Goal: Task Accomplishment & Management: Manage account settings

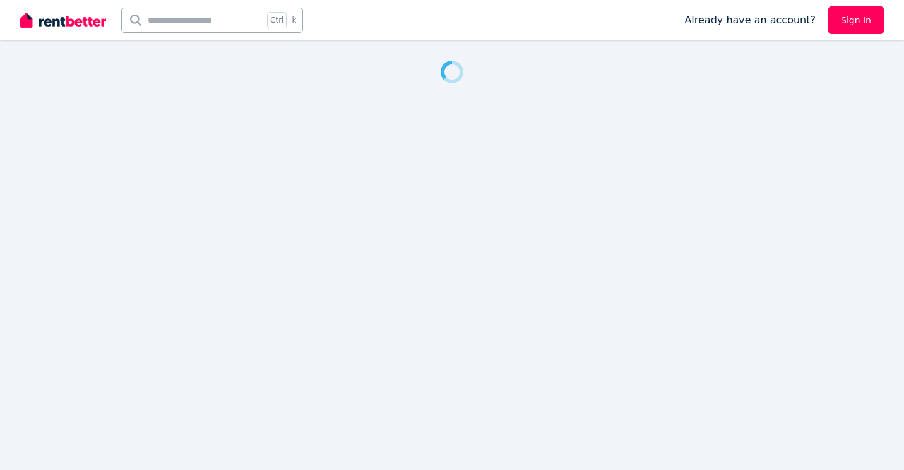
click at [855, 23] on link "Sign In" at bounding box center [856, 20] width 56 height 28
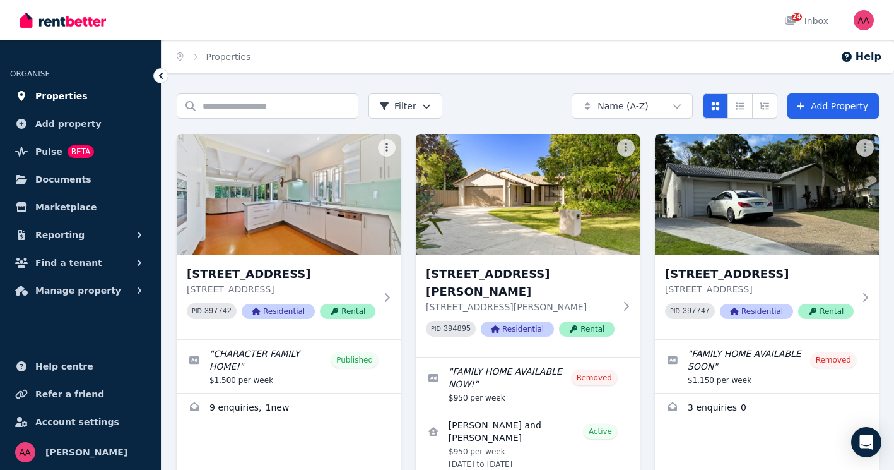
click at [73, 102] on span "Properties" at bounding box center [61, 95] width 52 height 15
click at [63, 98] on span "Properties" at bounding box center [61, 95] width 52 height 15
click at [56, 235] on span "Reporting" at bounding box center [59, 234] width 49 height 15
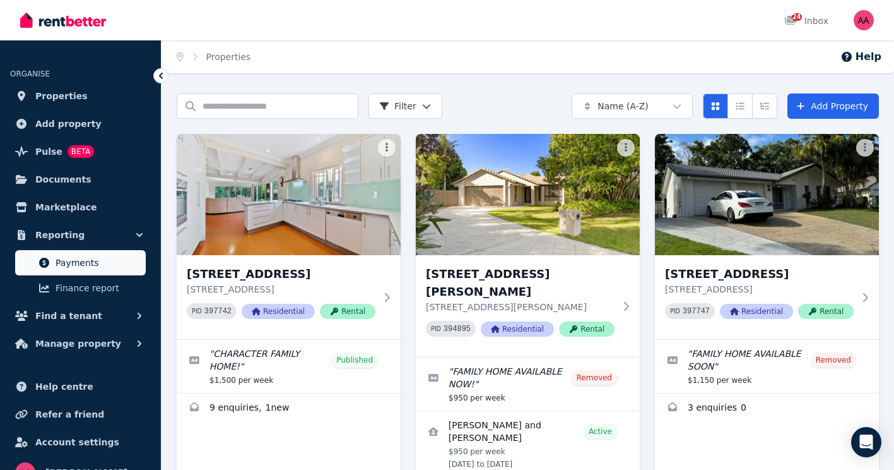
click at [84, 268] on span "Payments" at bounding box center [98, 262] width 85 height 15
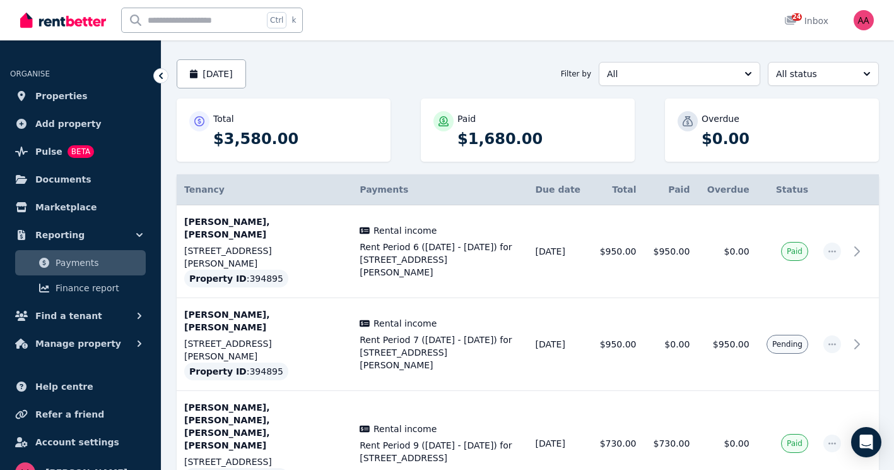
scroll to position [199, 0]
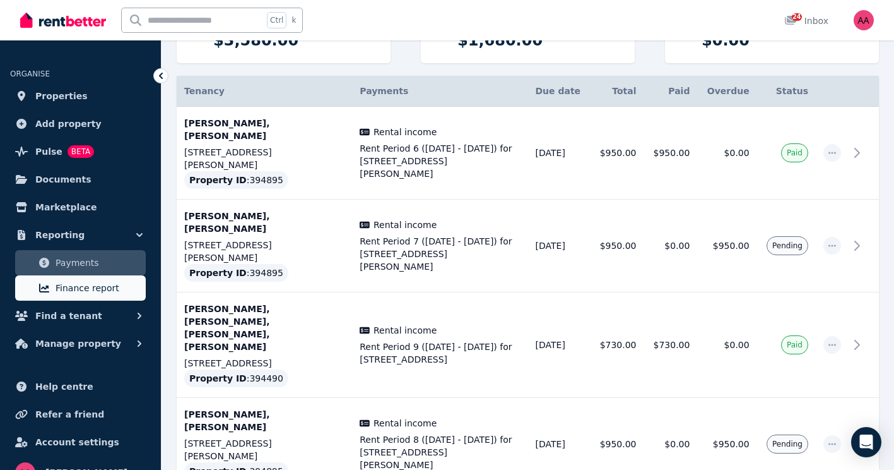
click at [94, 289] on span "Finance report" at bounding box center [98, 287] width 85 height 15
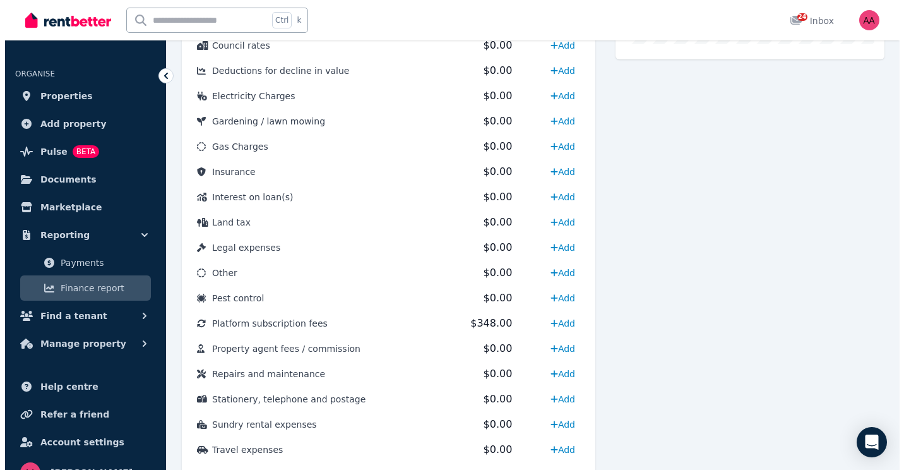
scroll to position [622, 0]
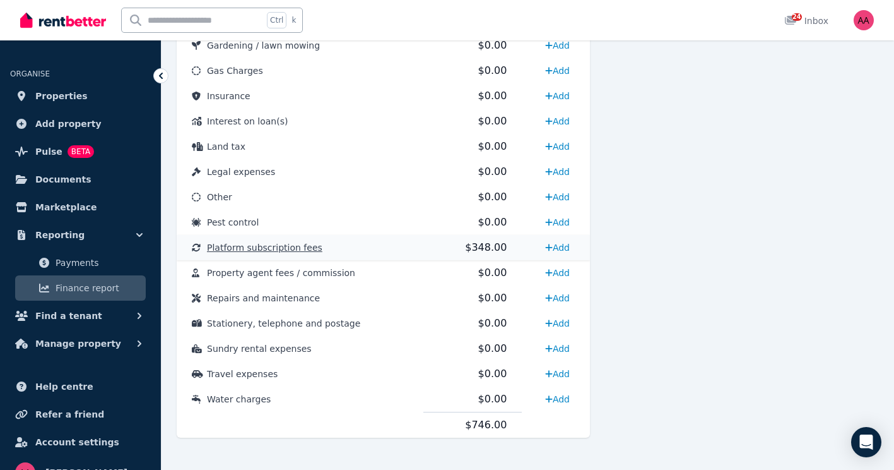
click at [260, 254] on td "Platform subscription fees" at bounding box center [300, 247] width 247 height 25
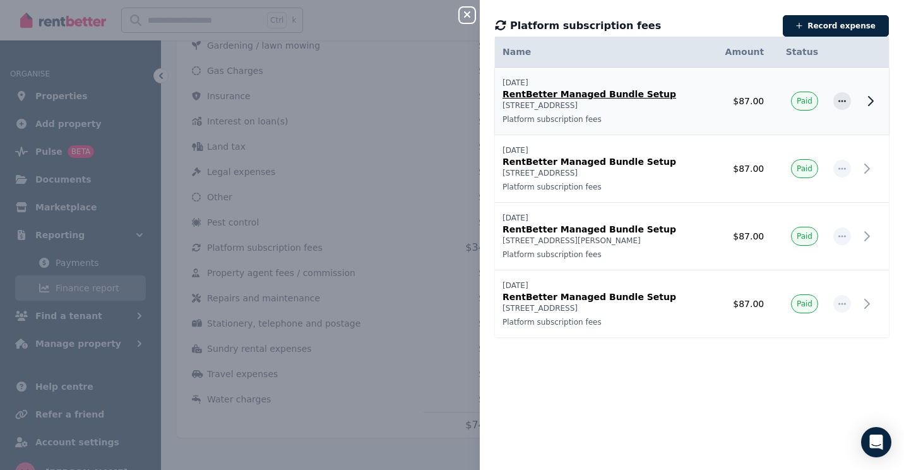
click at [543, 98] on p "RentBetter Managed Bundle Setup" at bounding box center [602, 94] width 200 height 13
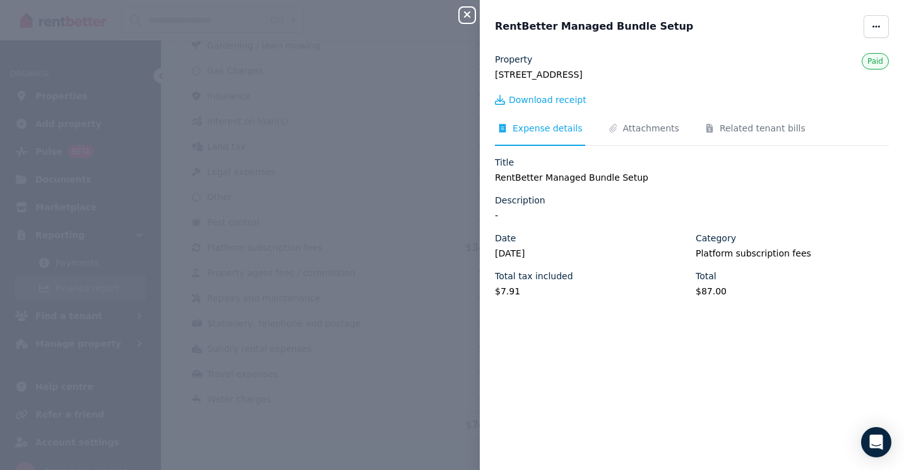
click at [543, 98] on span "Download receipt" at bounding box center [548, 99] width 78 height 13
